Goal: Information Seeking & Learning: Find specific fact

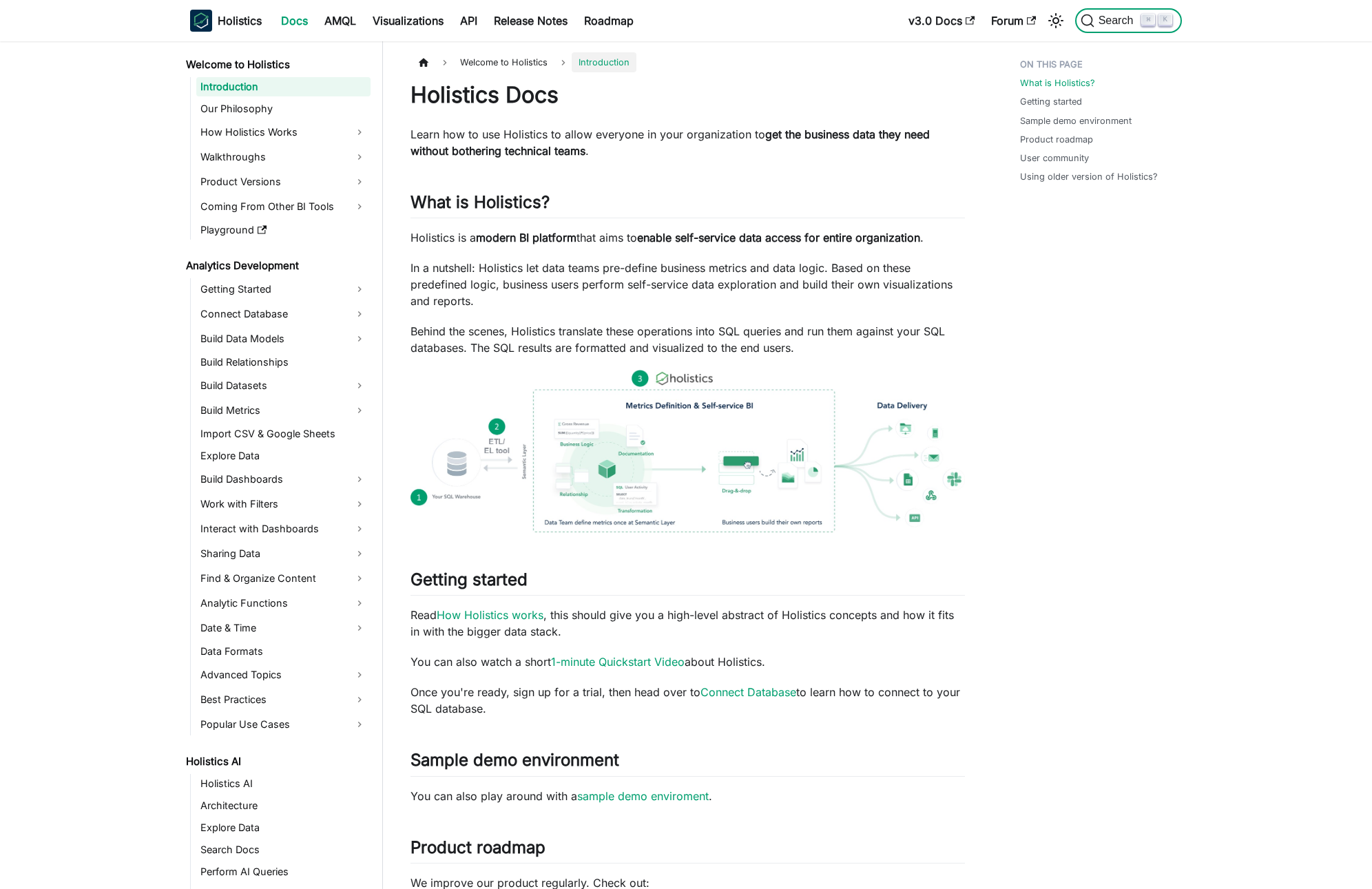
click at [1109, 19] on span "Search" at bounding box center [1118, 20] width 47 height 12
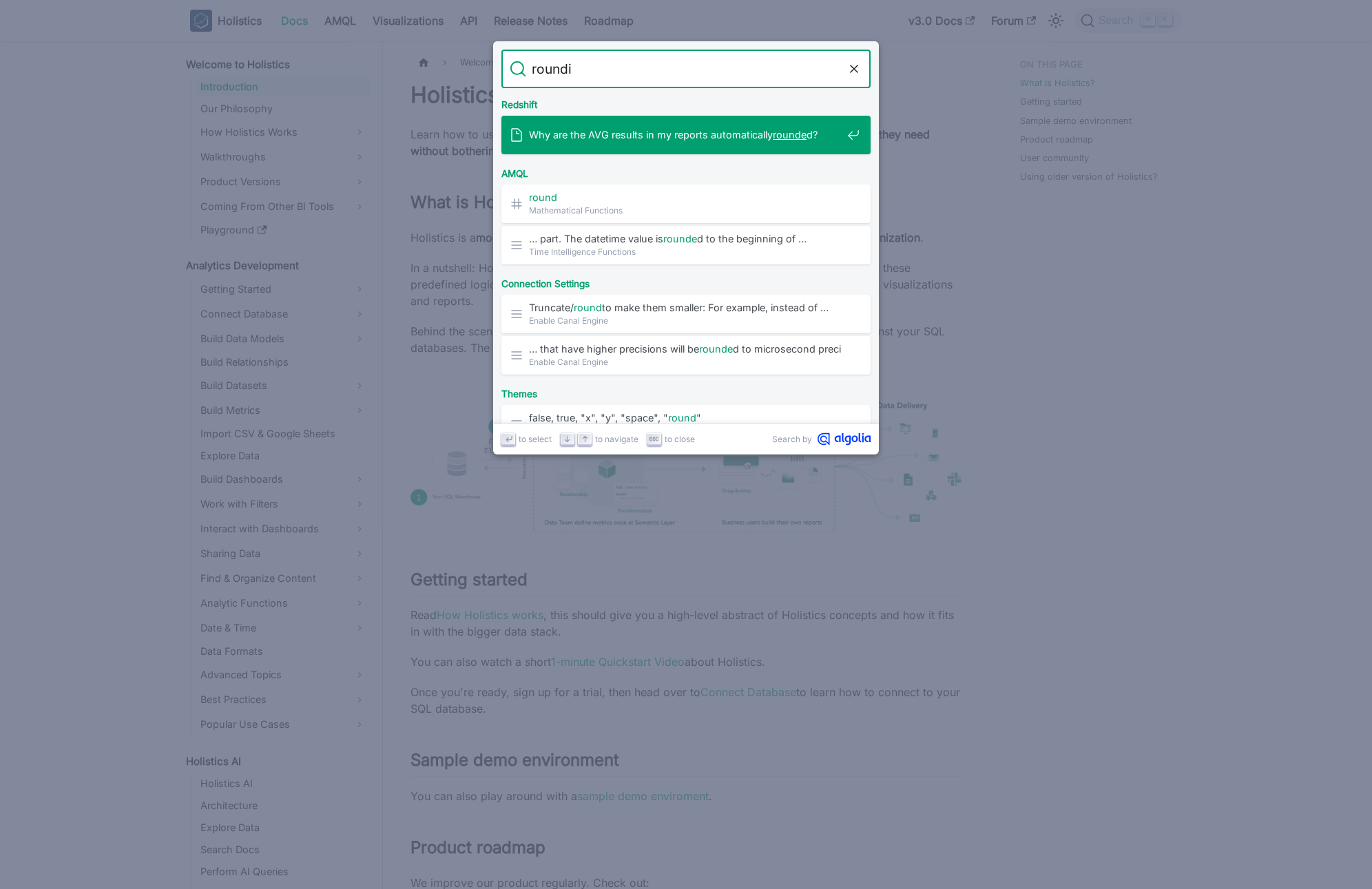
type input "round"
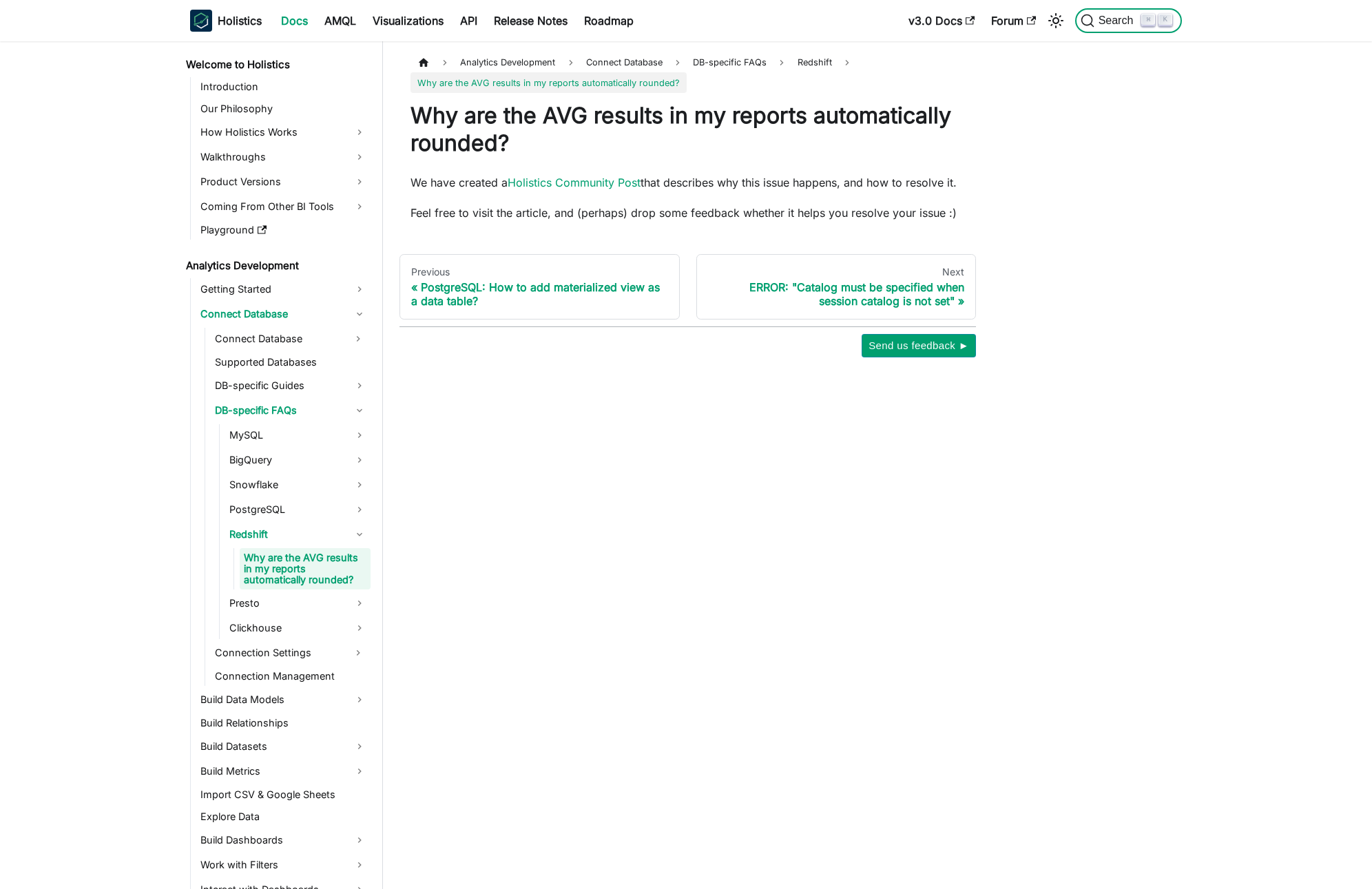
click at [1105, 22] on span "Search" at bounding box center [1118, 20] width 47 height 12
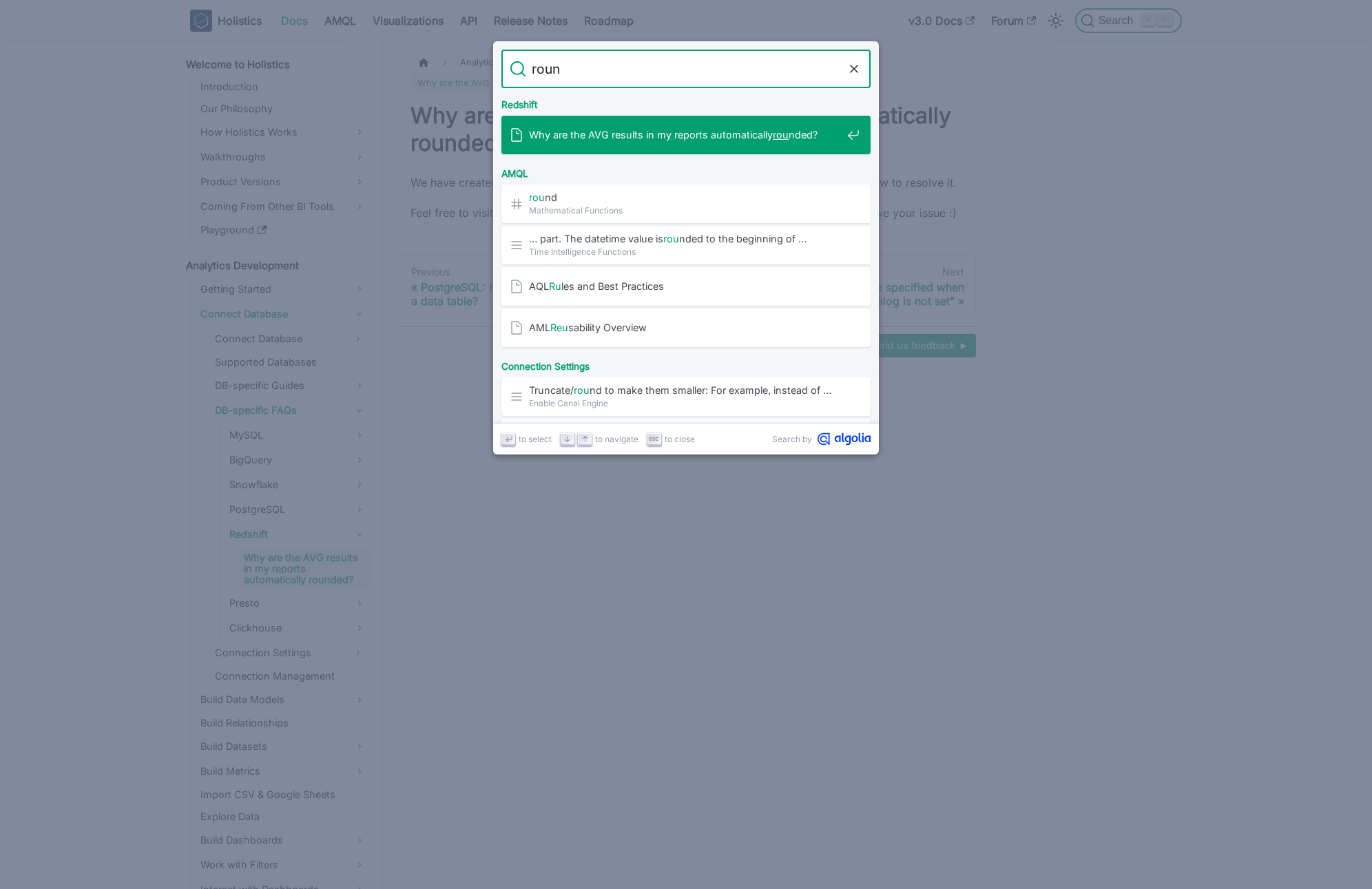
type input "round"
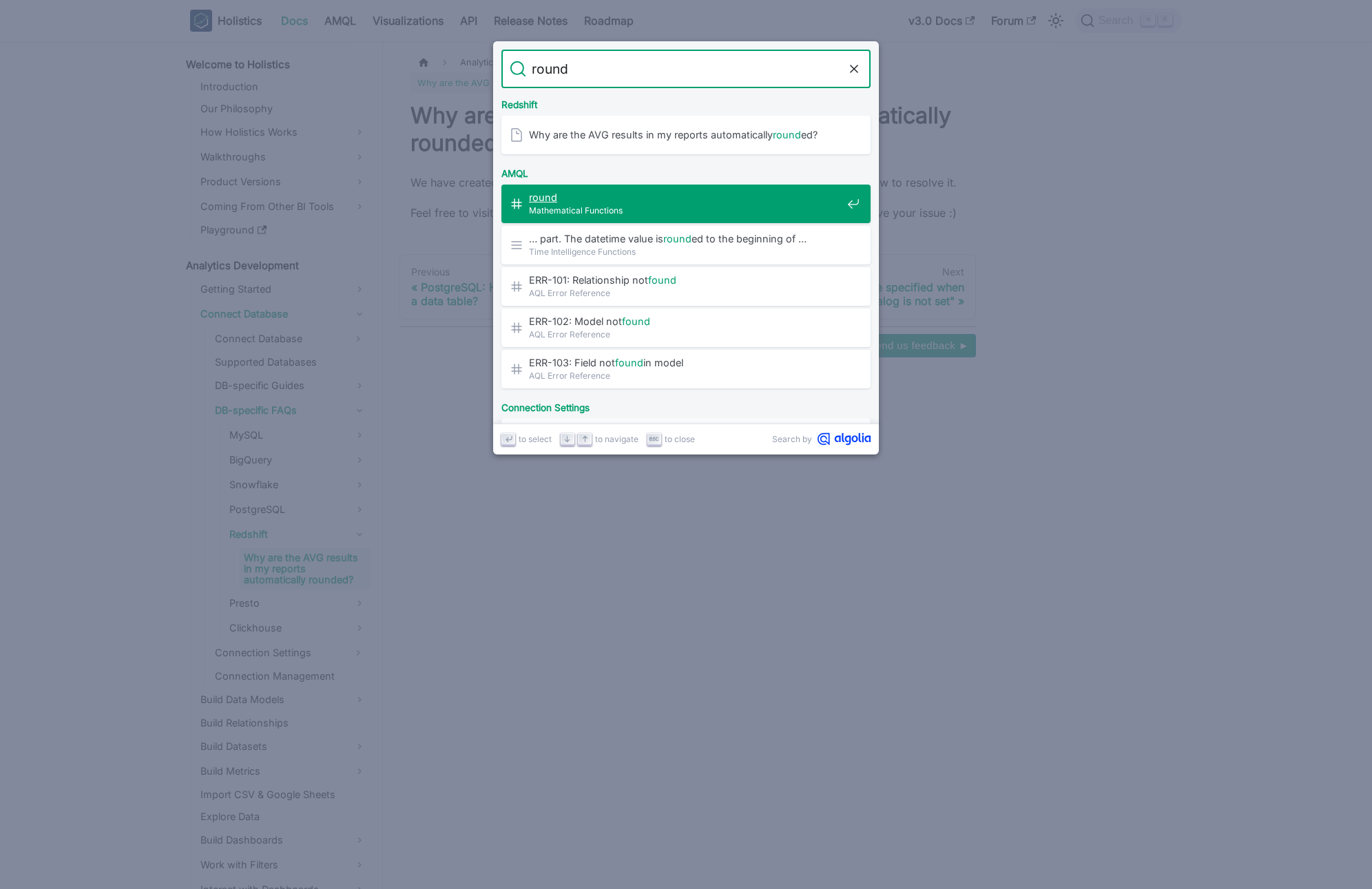
click at [645, 190] on div "round ​ Mathematical Functions" at bounding box center [690, 204] width 361 height 38
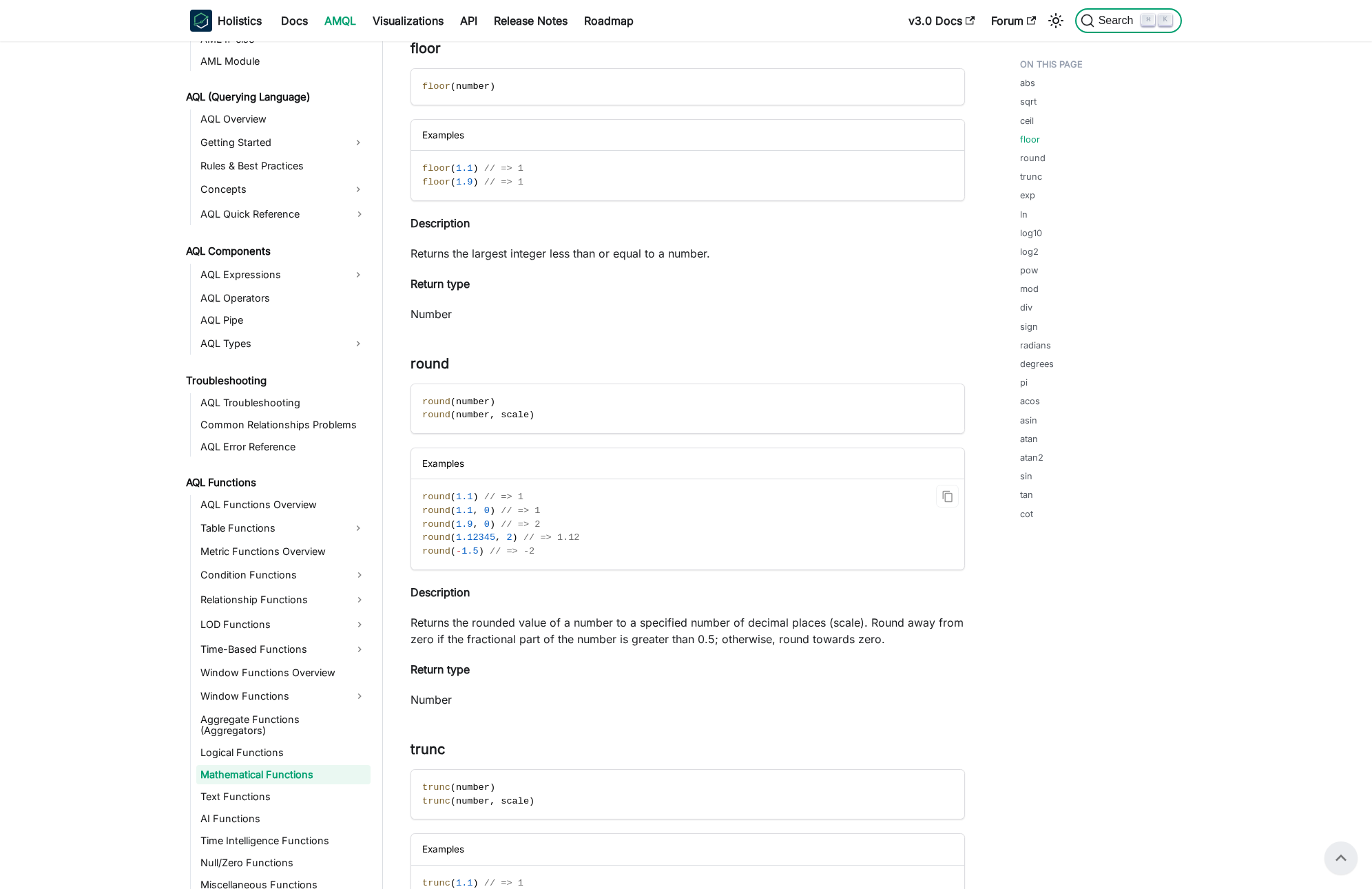
scroll to position [1052, 0]
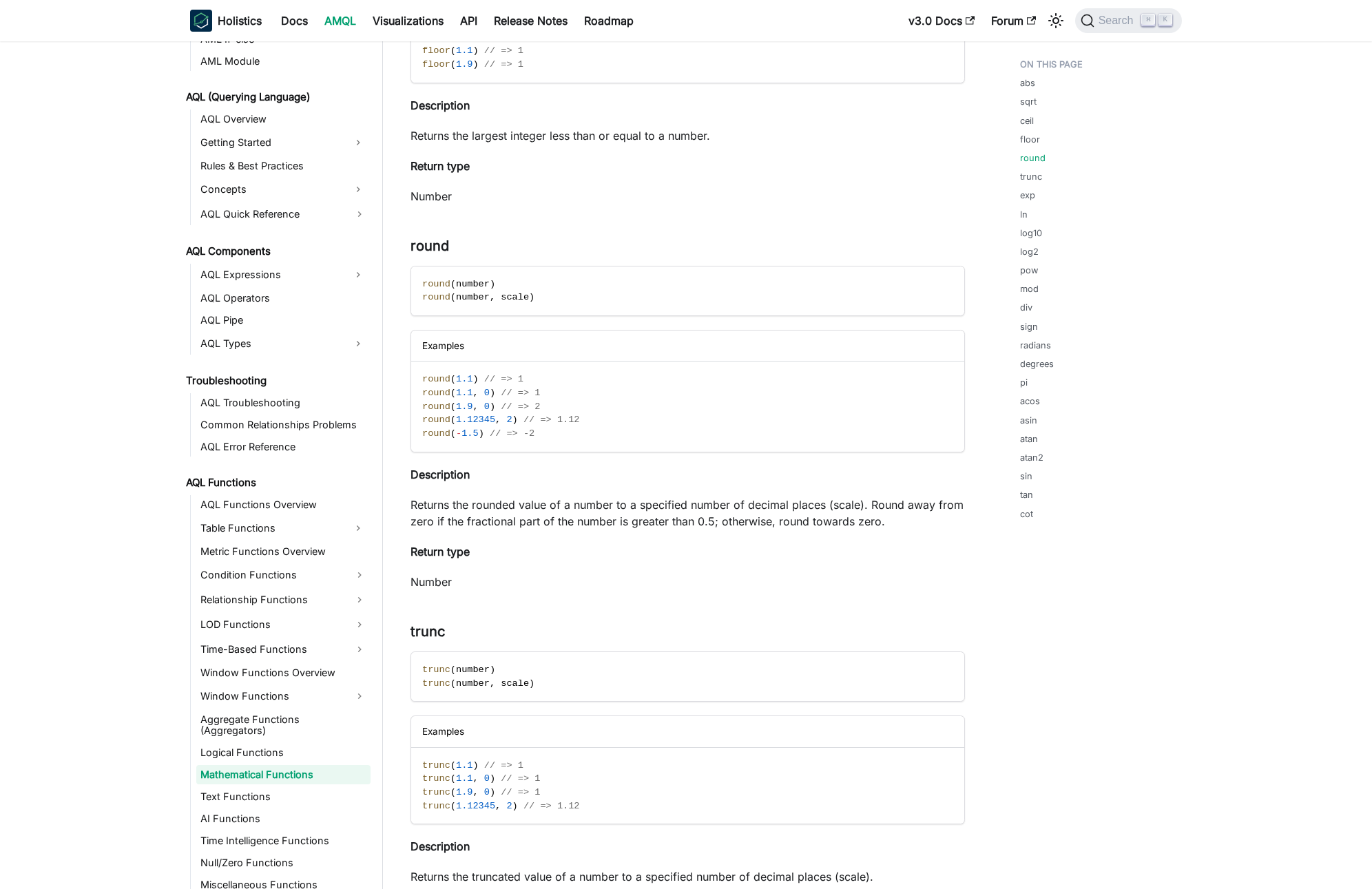
scroll to position [1190, 0]
